Goal: Task Accomplishment & Management: Manage account settings

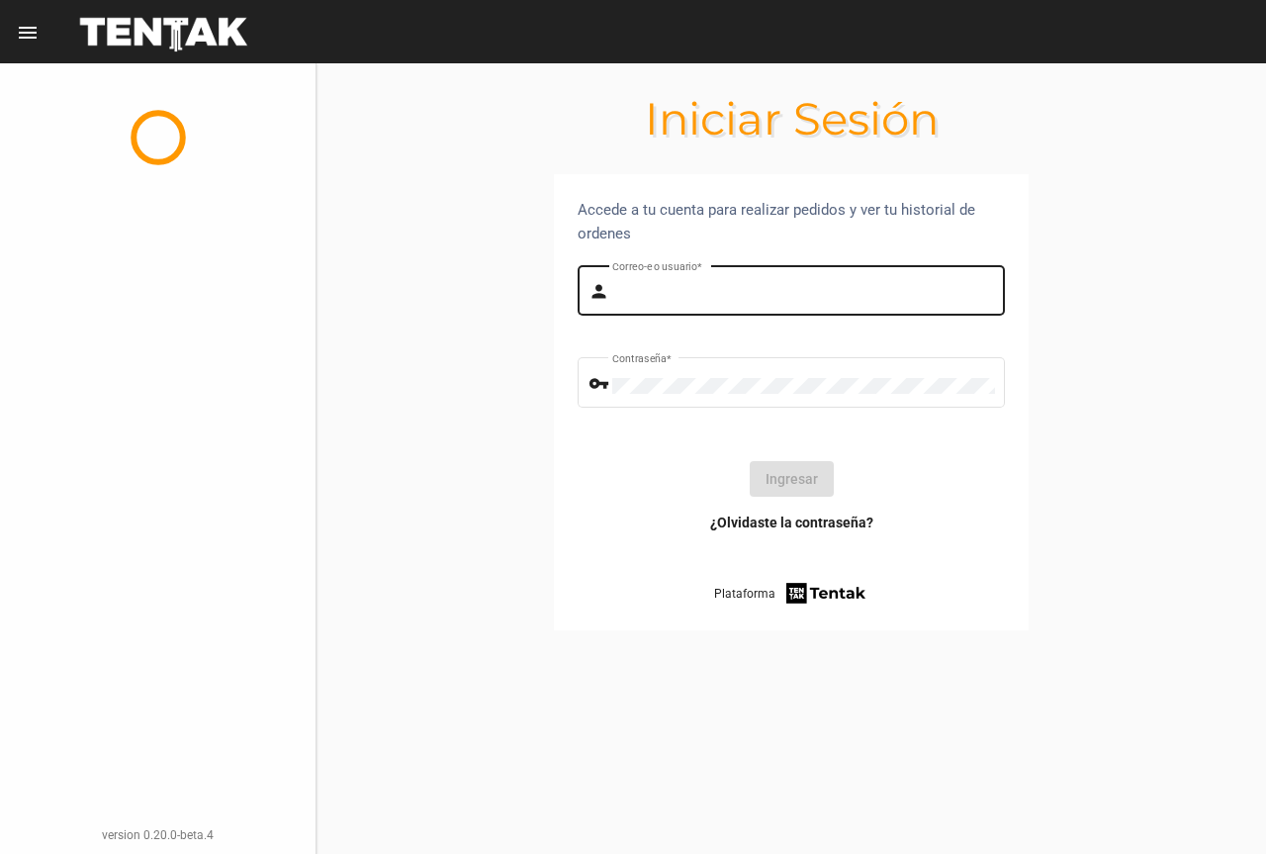
type input "UsuarioHisehi"
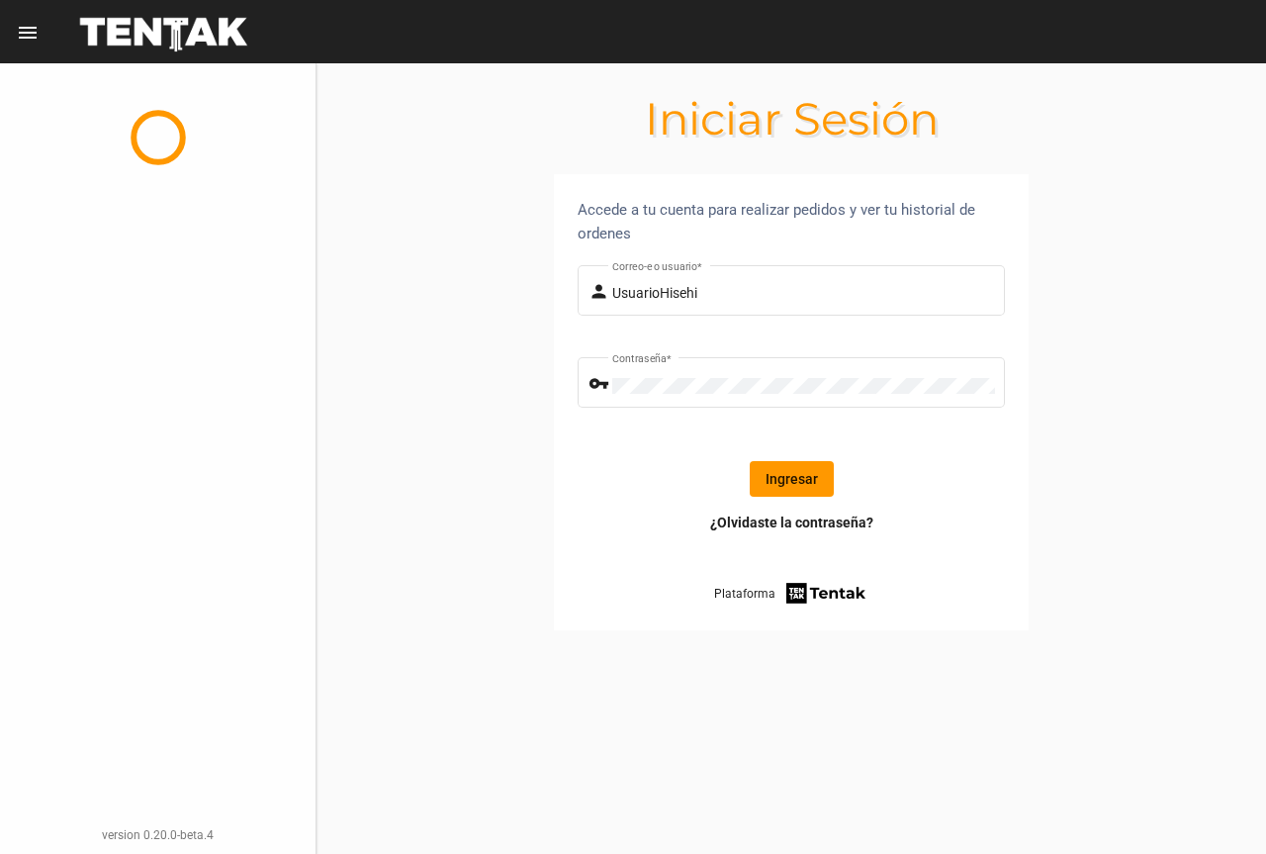
click at [772, 480] on button "Ingresar" at bounding box center [792, 479] width 84 height 36
